Goal: Information Seeking & Learning: Learn about a topic

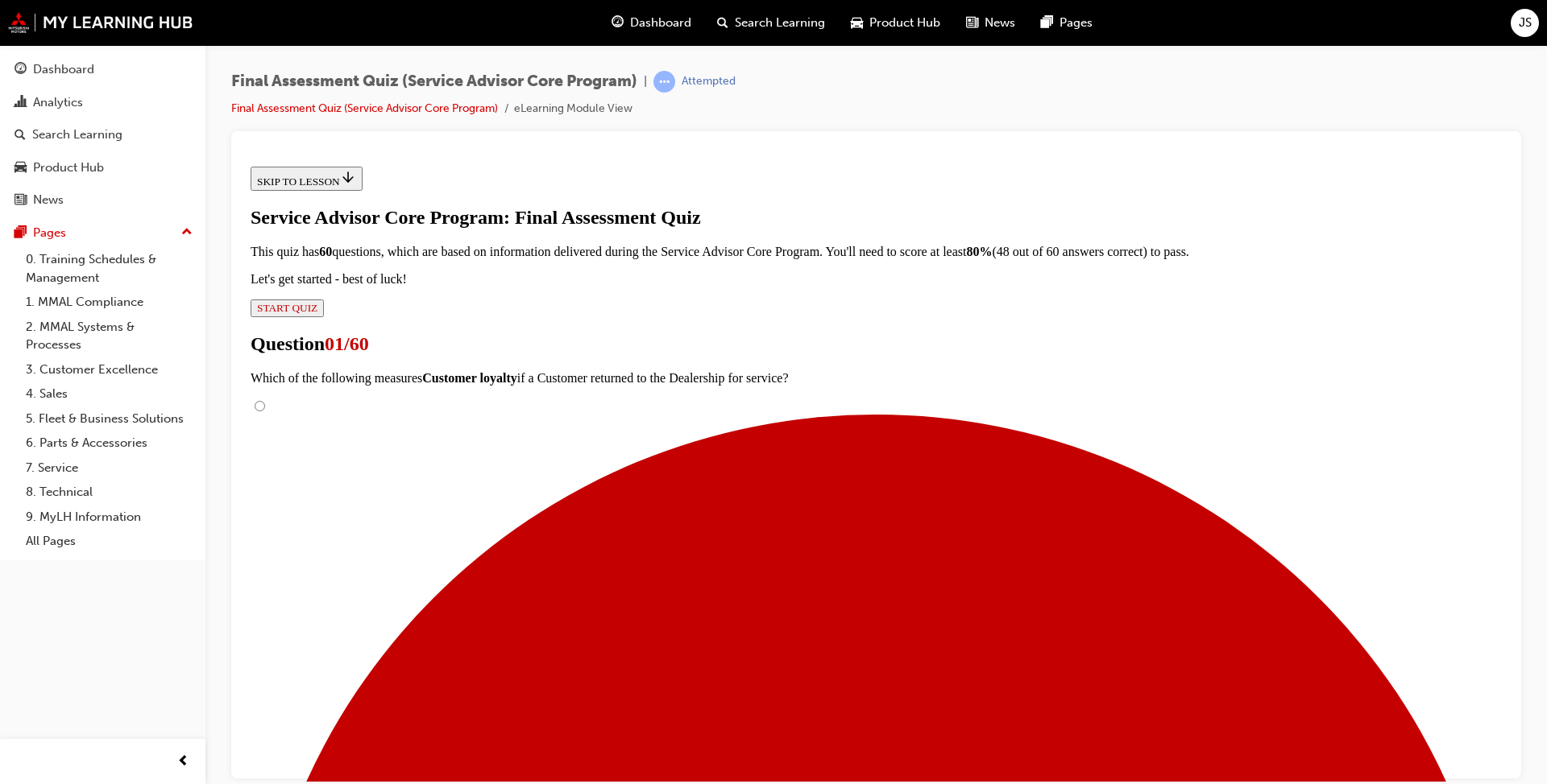
scroll to position [161, 0]
radio input "true"
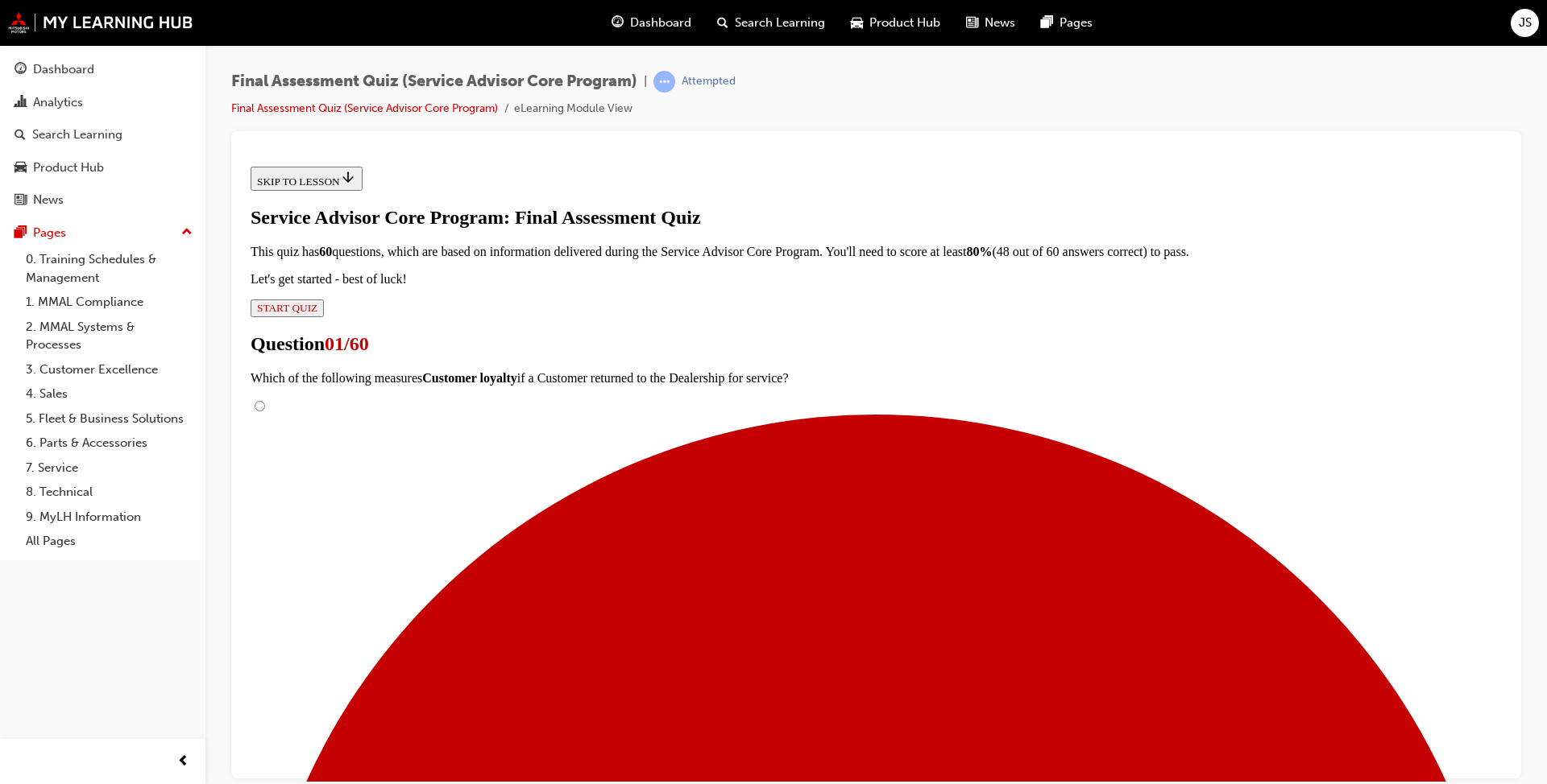
radio input "true"
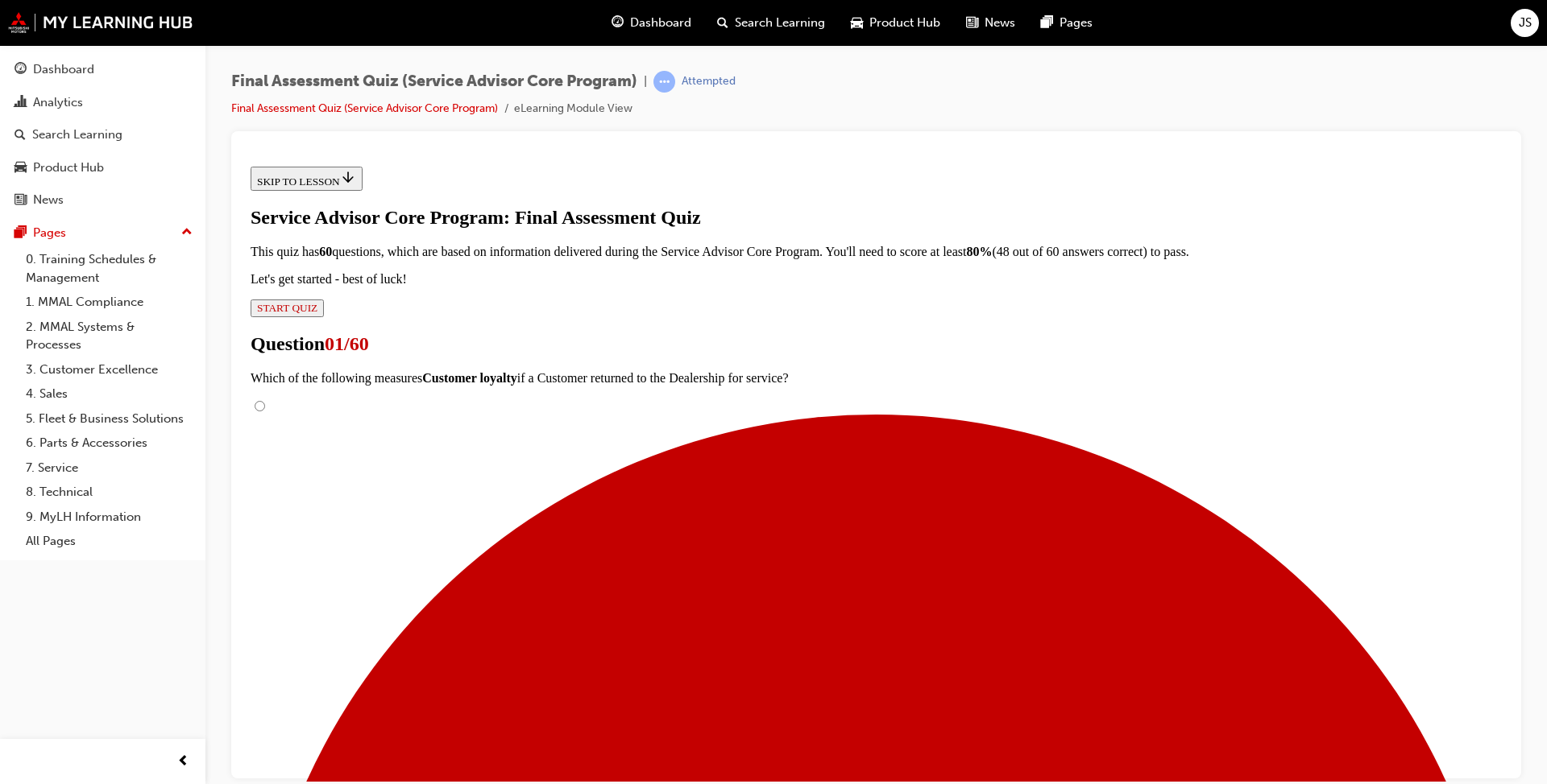
radio input "true"
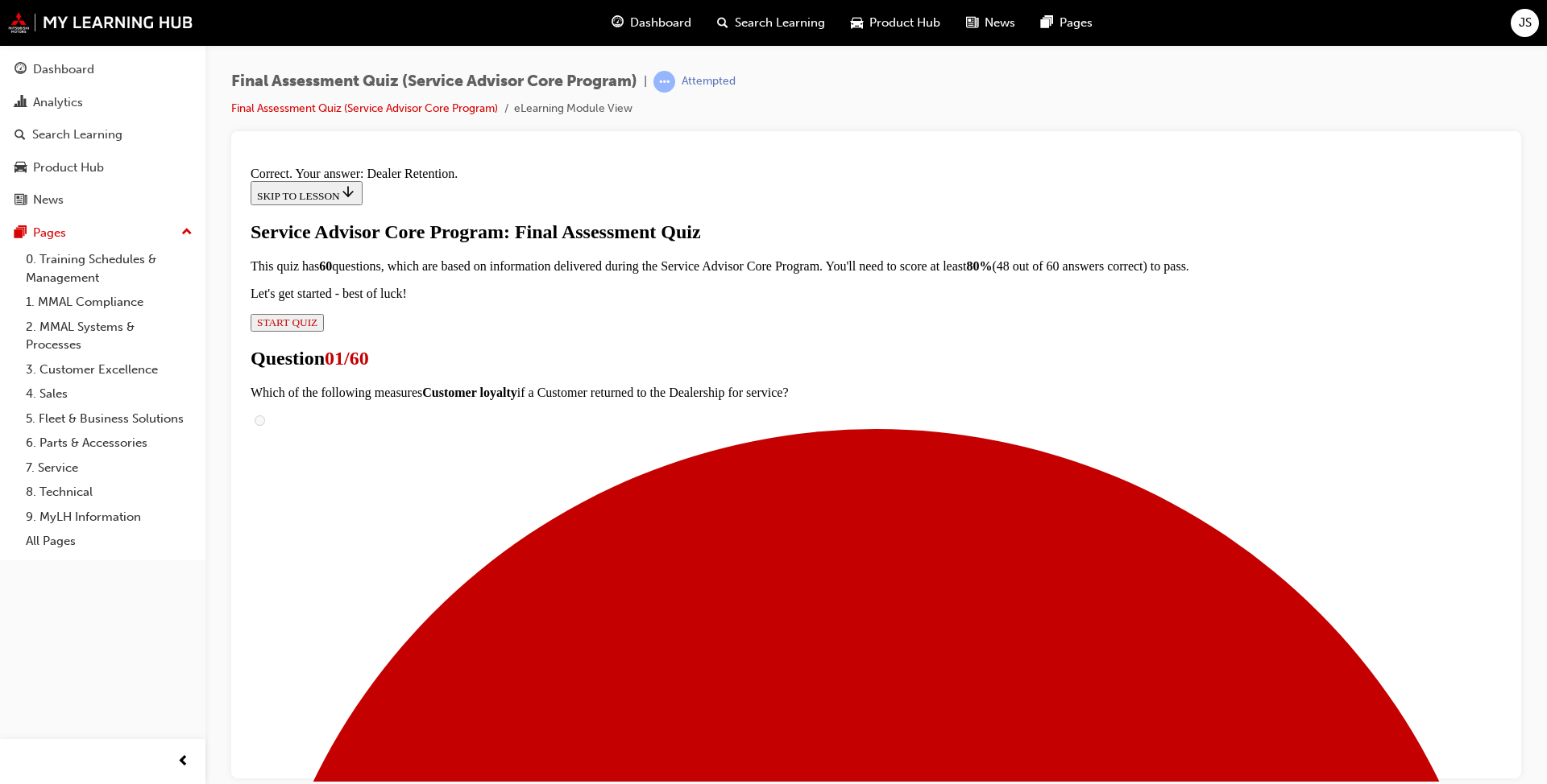
scroll to position [220, 0]
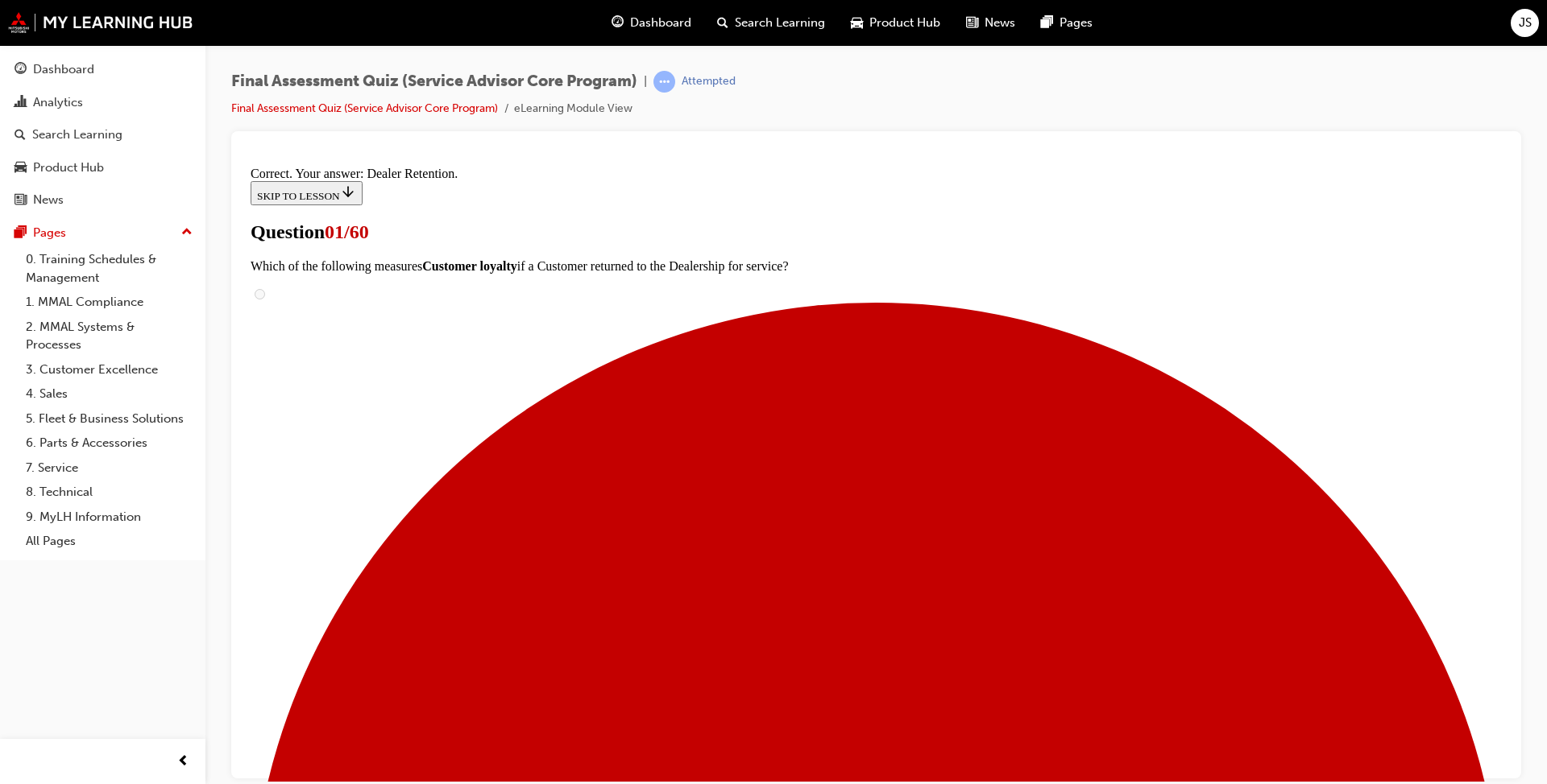
scroll to position [131, 0]
radio input "true"
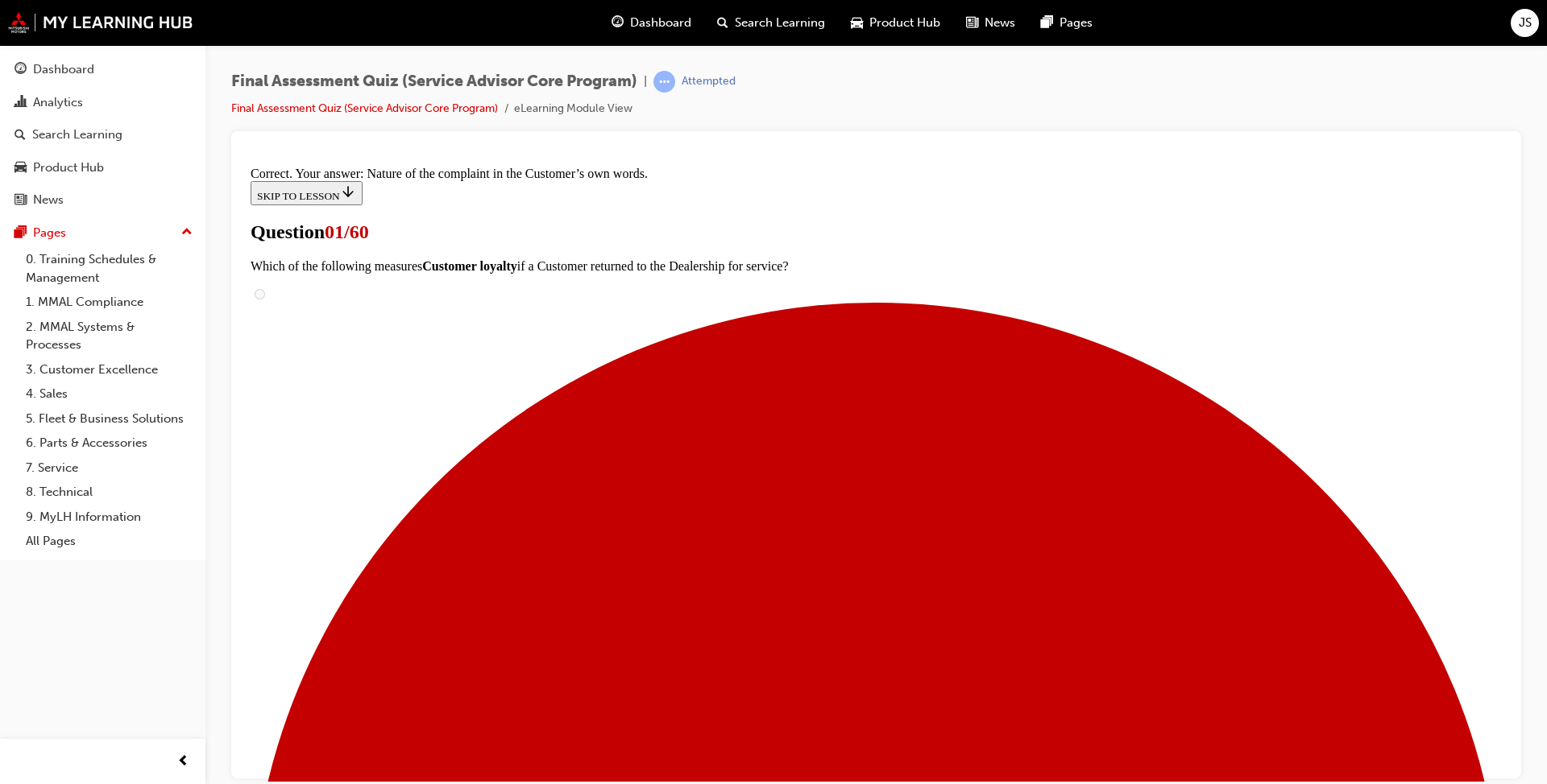
scroll to position [220, 0]
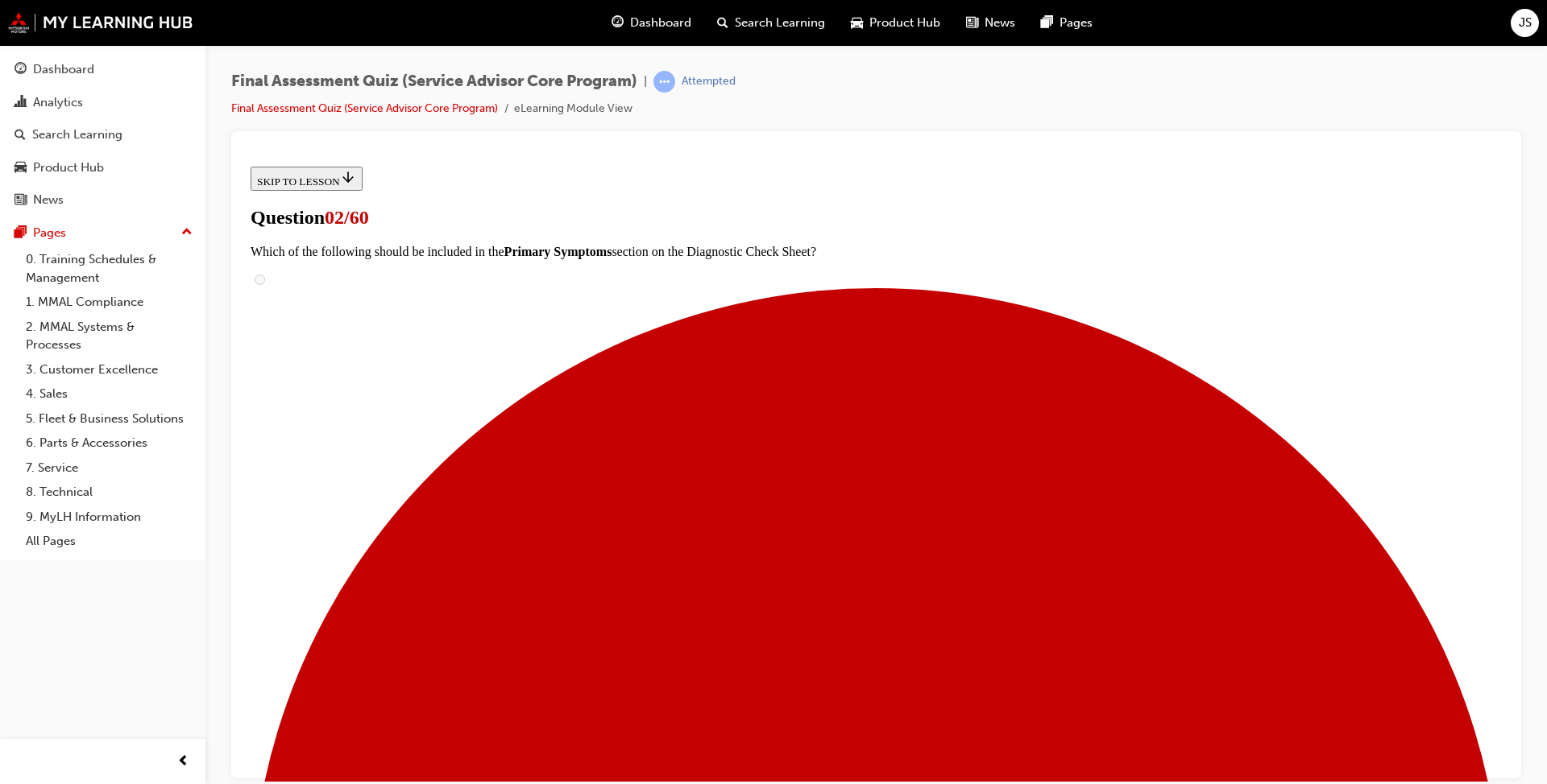
scroll to position [0, 0]
